Goal: Check status

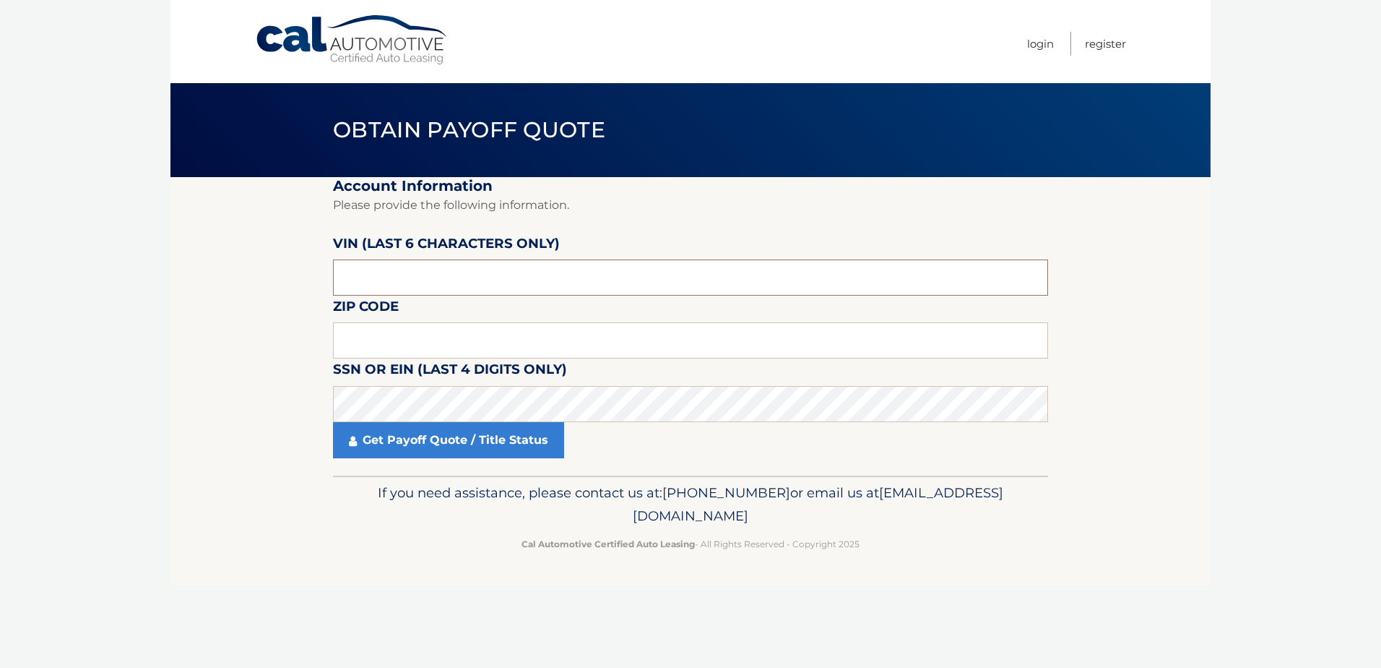
click at [569, 282] on input "text" at bounding box center [690, 277] width 715 height 36
type input "533451"
click at [565, 346] on input "text" at bounding box center [690, 340] width 715 height 36
type input "18954"
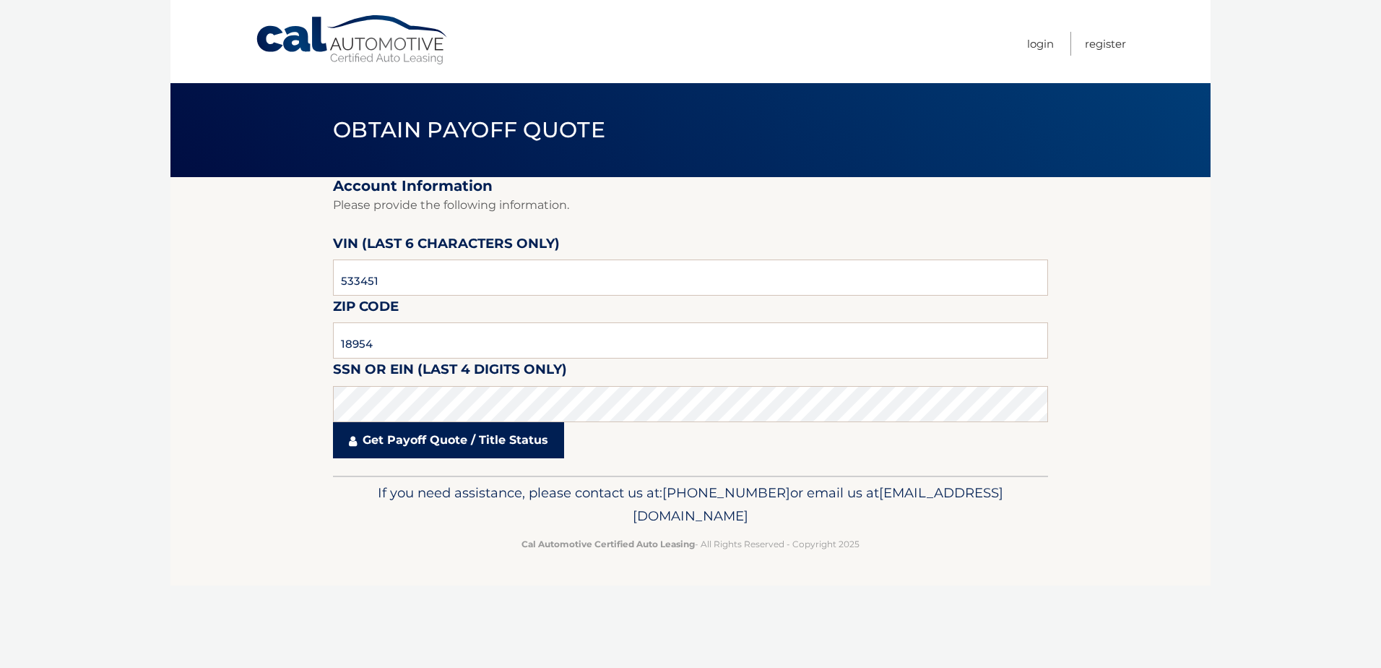
click at [532, 442] on link "Get Payoff Quote / Title Status" at bounding box center [448, 440] width 231 height 36
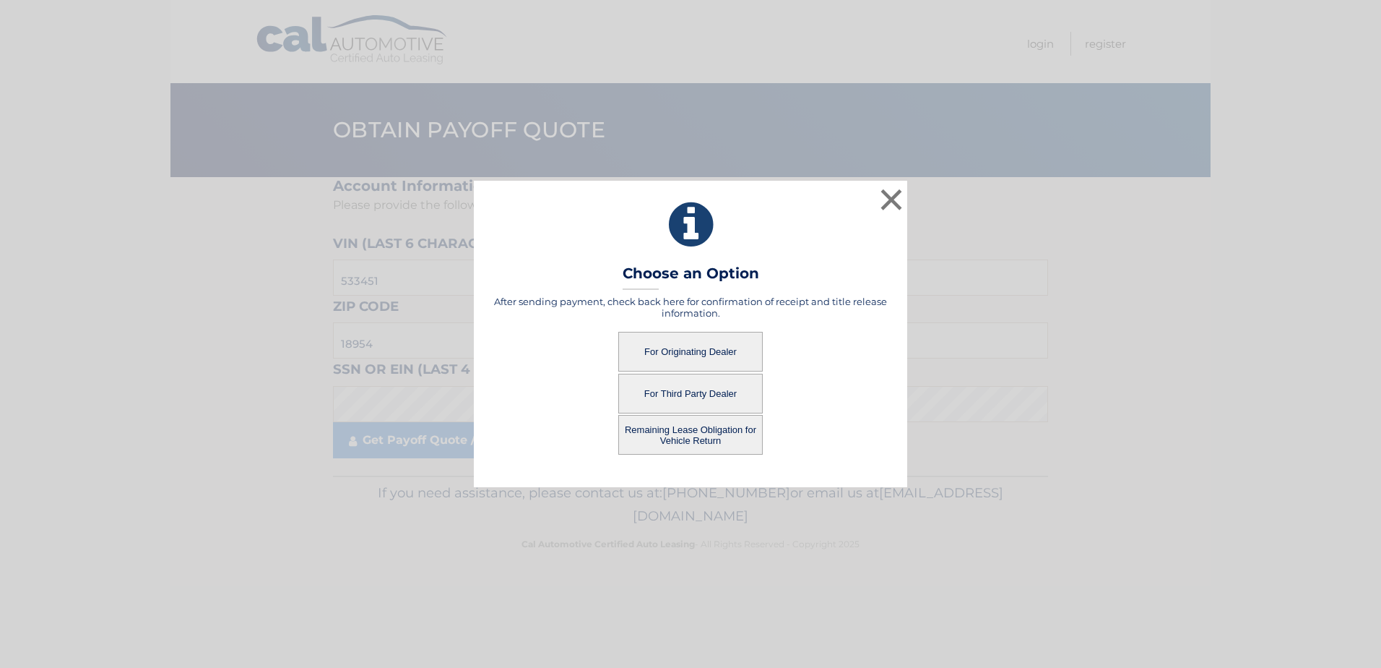
click at [728, 339] on button "For Originating Dealer" at bounding box center [690, 352] width 145 height 40
click at [695, 349] on button "For Originating Dealer" at bounding box center [690, 352] width 145 height 40
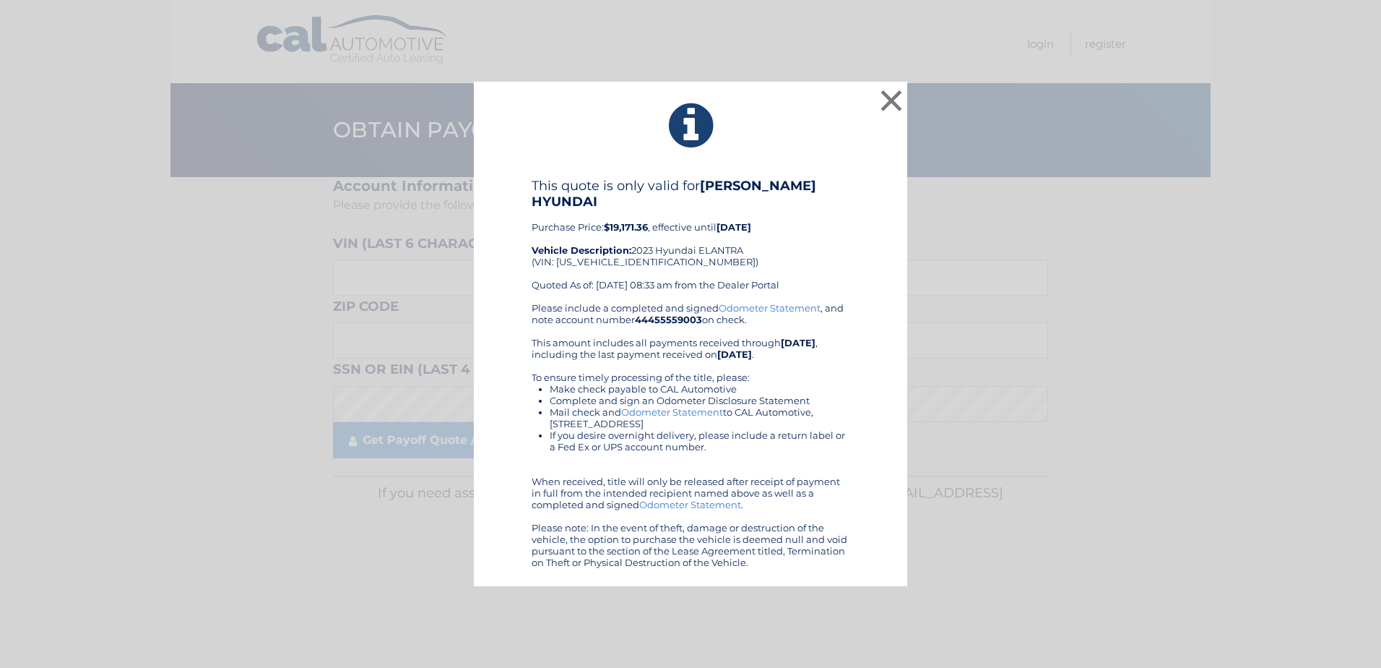
drag, startPoint x: 892, startPoint y: 573, endPoint x: 530, endPoint y: 116, distance: 583.2
click at [530, 116] on div "× This quote is only valid for [PERSON_NAME] HYUNDAI Purchase Price: $19,171.36…" at bounding box center [691, 334] width 434 height 504
drag, startPoint x: 530, startPoint y: 116, endPoint x: 592, endPoint y: 243, distance: 141.5
click at [1212, 372] on div "× This quote is only valid for [PERSON_NAME] HYUNDAI Purchase Price: $19,171.36…" at bounding box center [691, 334] width 1370 height 504
